Goal: Information Seeking & Learning: Learn about a topic

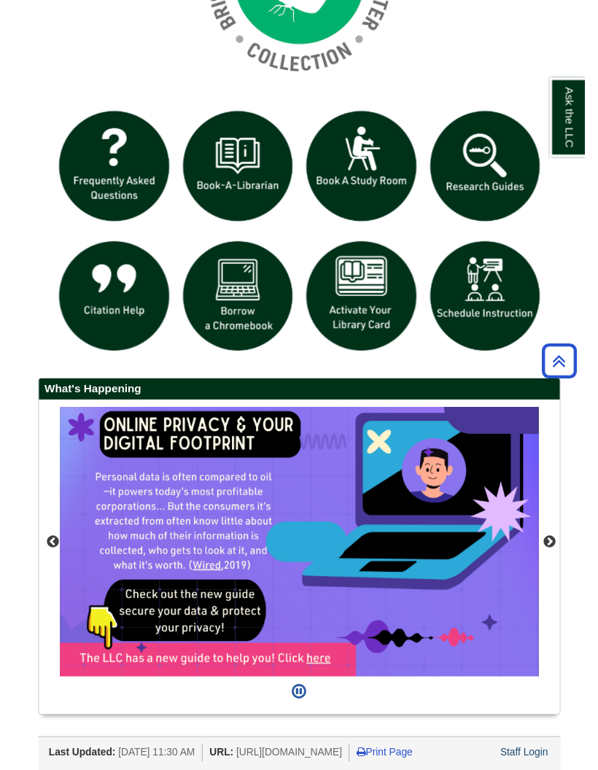
scroll to position [327, 546]
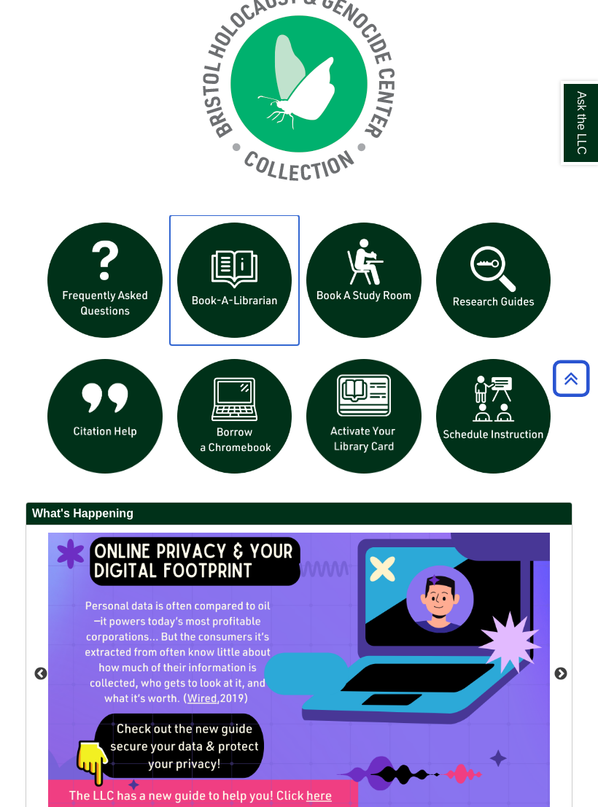
click at [254, 279] on img at bounding box center [235, 280] width 130 height 130
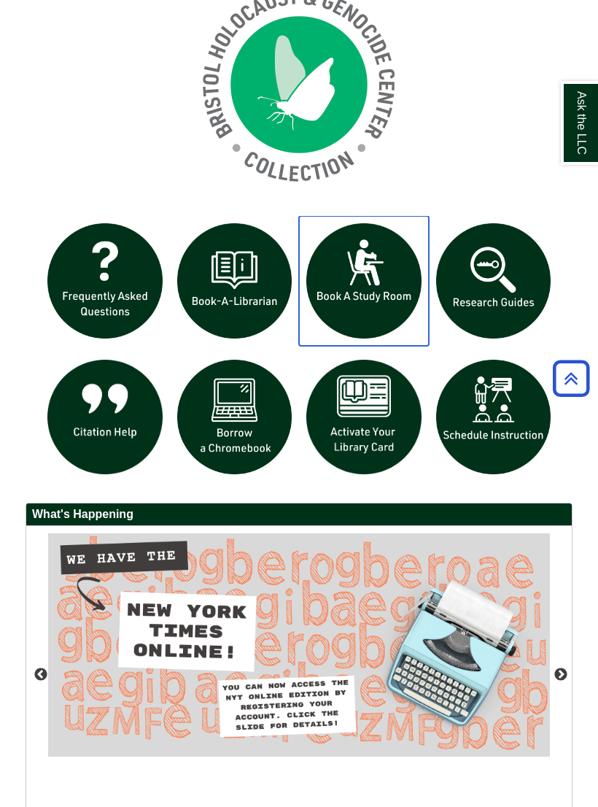
click at [357, 287] on img at bounding box center [364, 281] width 130 height 130
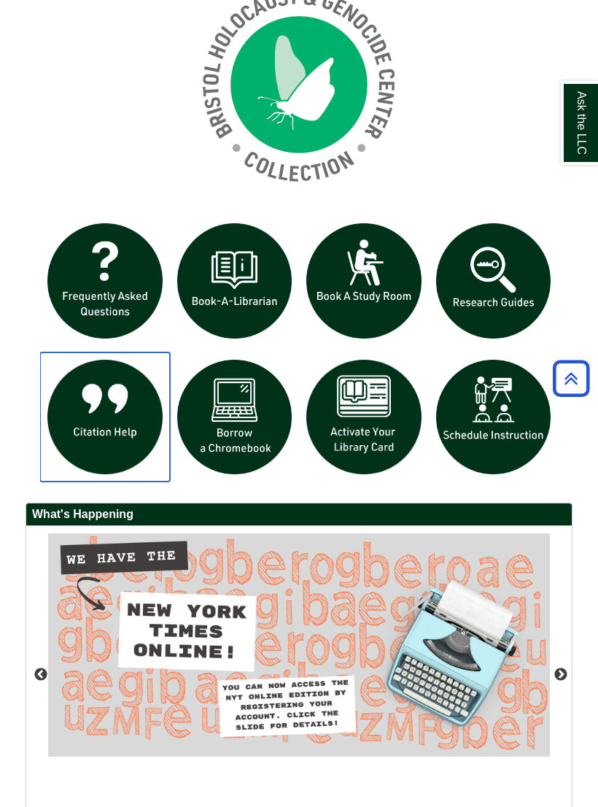
click at [116, 426] on img at bounding box center [105, 417] width 130 height 130
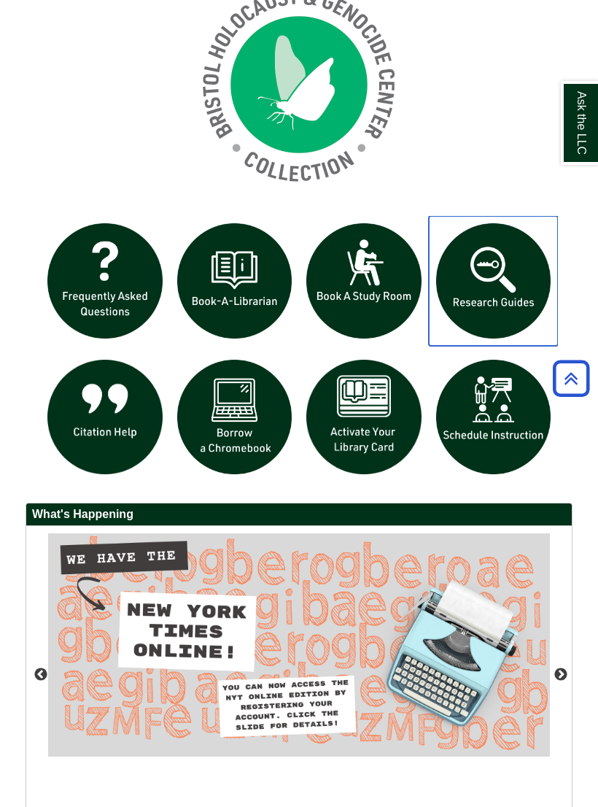
click at [527, 295] on img at bounding box center [494, 281] width 130 height 130
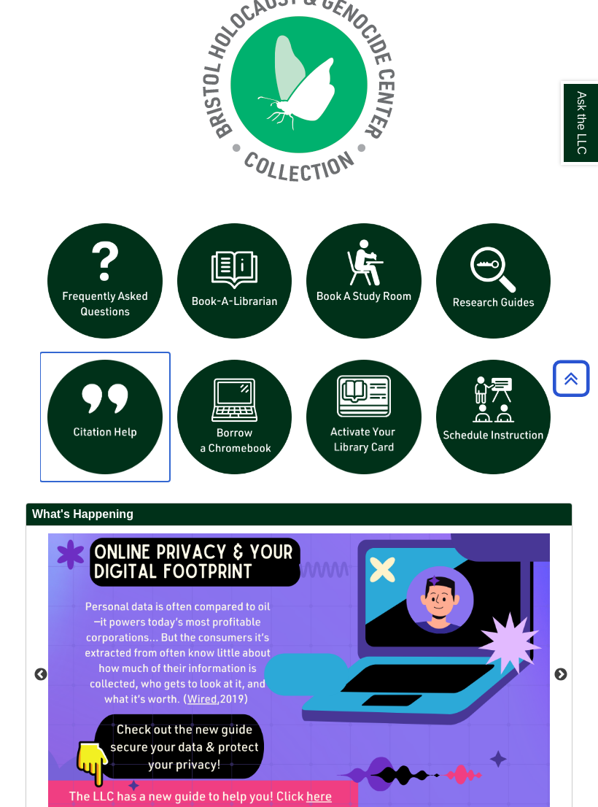
click at [102, 430] on img at bounding box center [105, 417] width 130 height 130
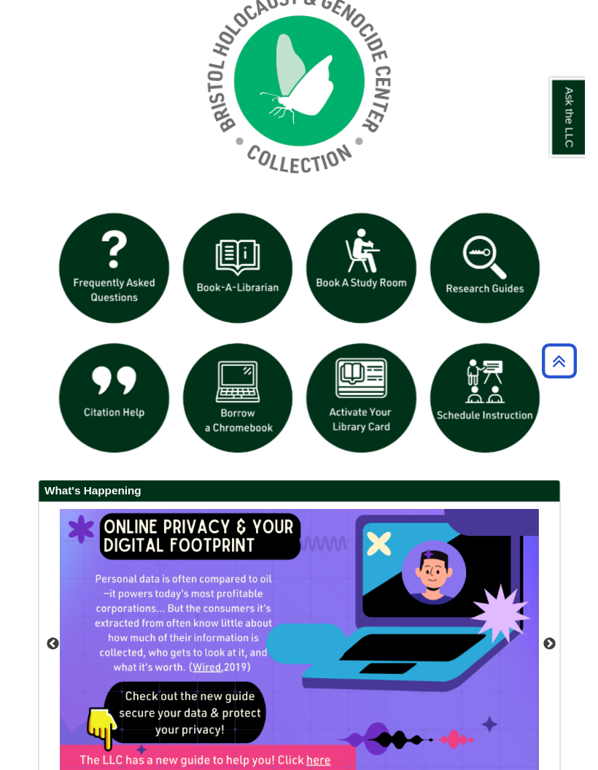
scroll to position [327, 546]
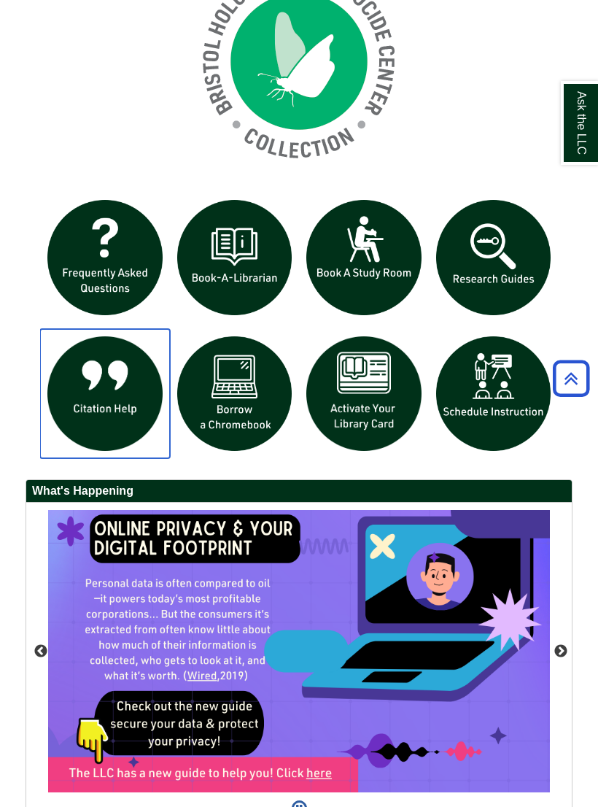
click at [121, 401] on img at bounding box center [105, 394] width 130 height 130
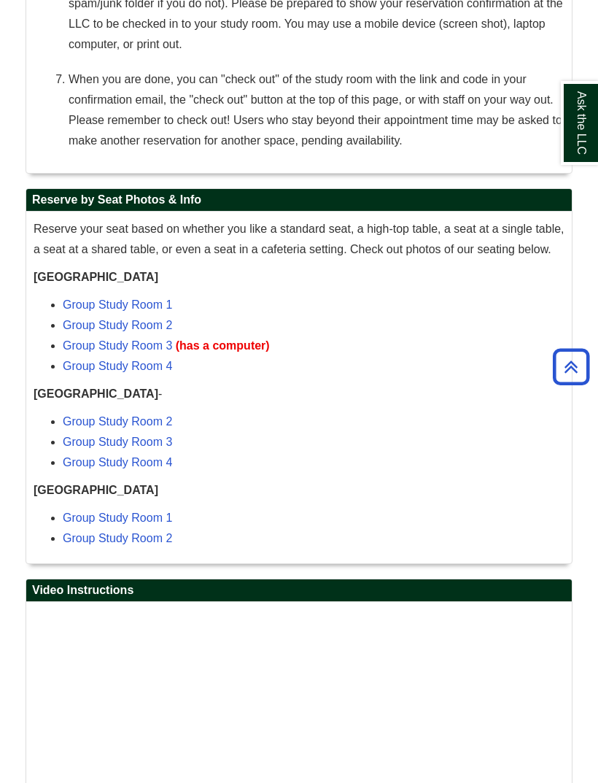
scroll to position [1527, 0]
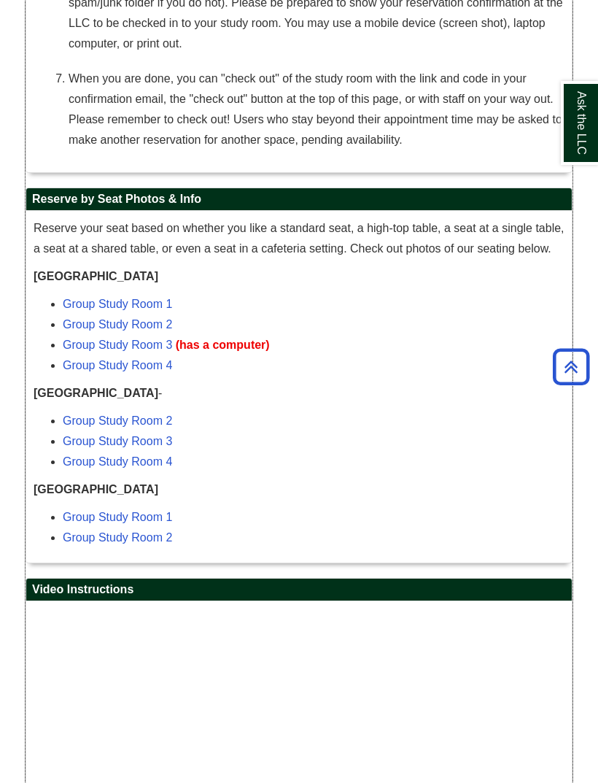
click at [158, 523] on link "Group Study Room 1" at bounding box center [117, 517] width 109 height 12
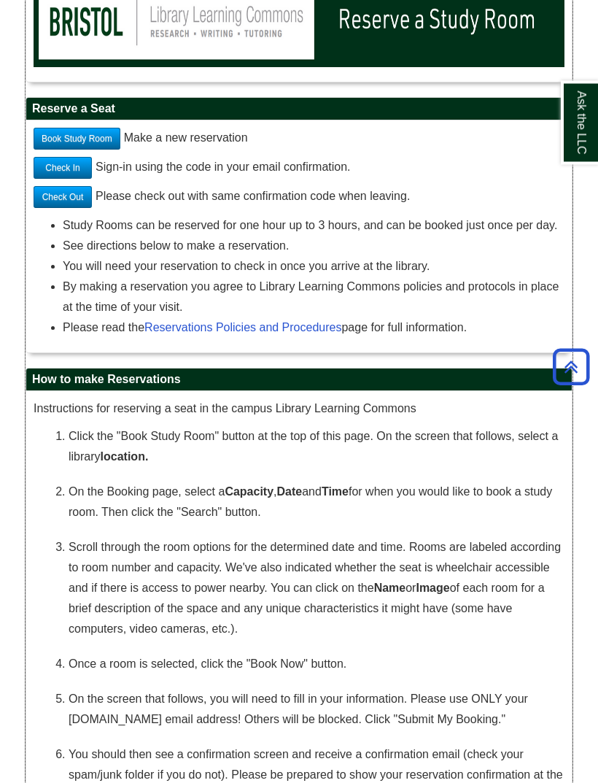
scroll to position [751, 0]
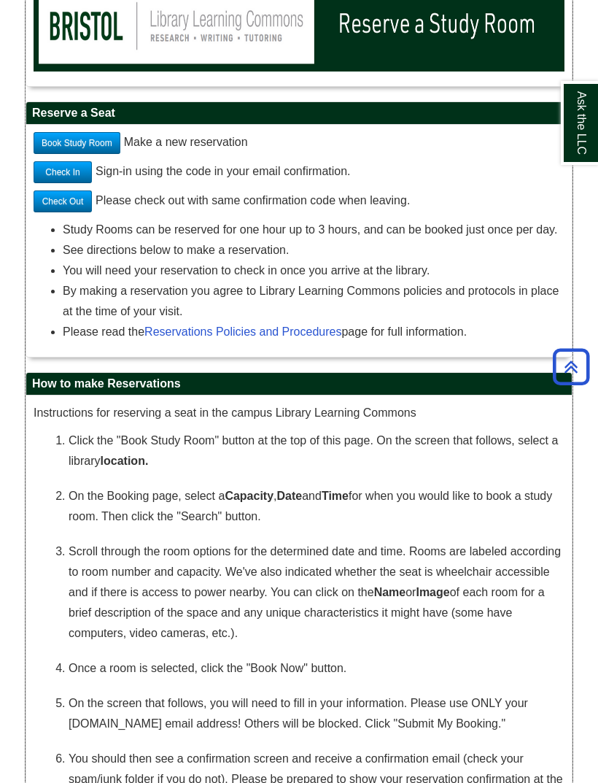
click at [99, 149] on link "Book Study Room" at bounding box center [77, 143] width 87 height 22
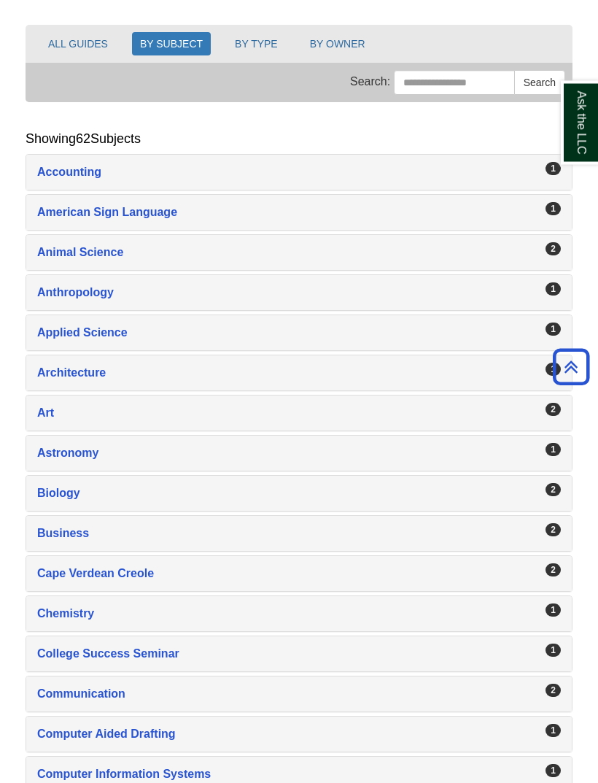
scroll to position [204, 0]
click at [182, 220] on div "American Sign Language , 1 guides" at bounding box center [299, 212] width 524 height 20
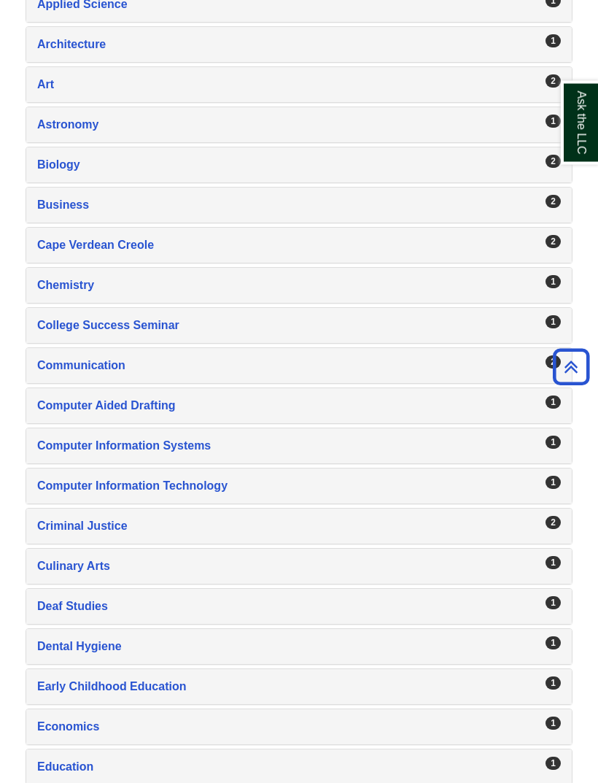
scroll to position [667, 0]
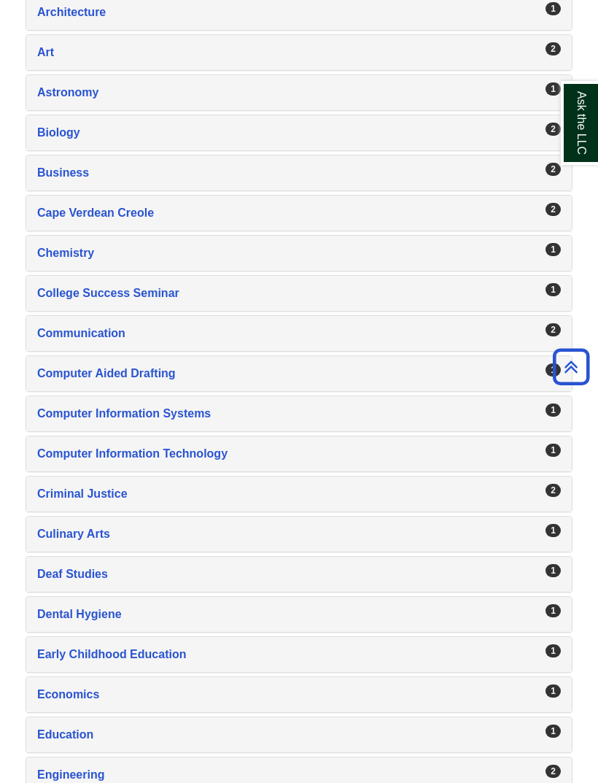
click at [77, 257] on div "Chemistry , 1 guides" at bounding box center [299, 253] width 524 height 20
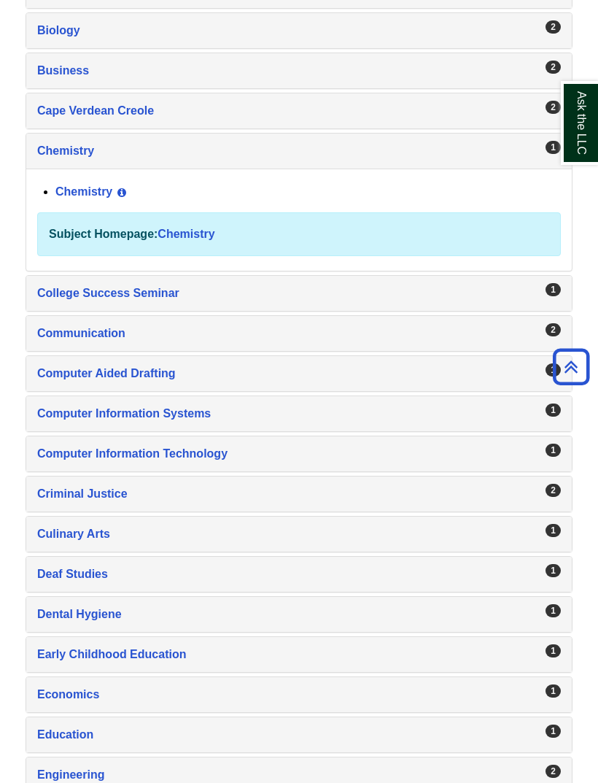
click at [185, 236] on link "Chemistry" at bounding box center [186, 234] width 57 height 12
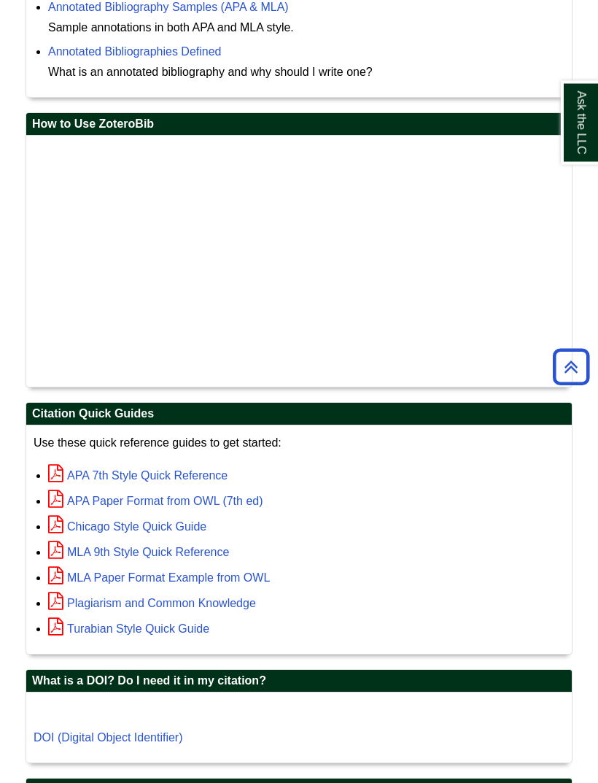
scroll to position [2359, 0]
